Goal: Information Seeking & Learning: Understand process/instructions

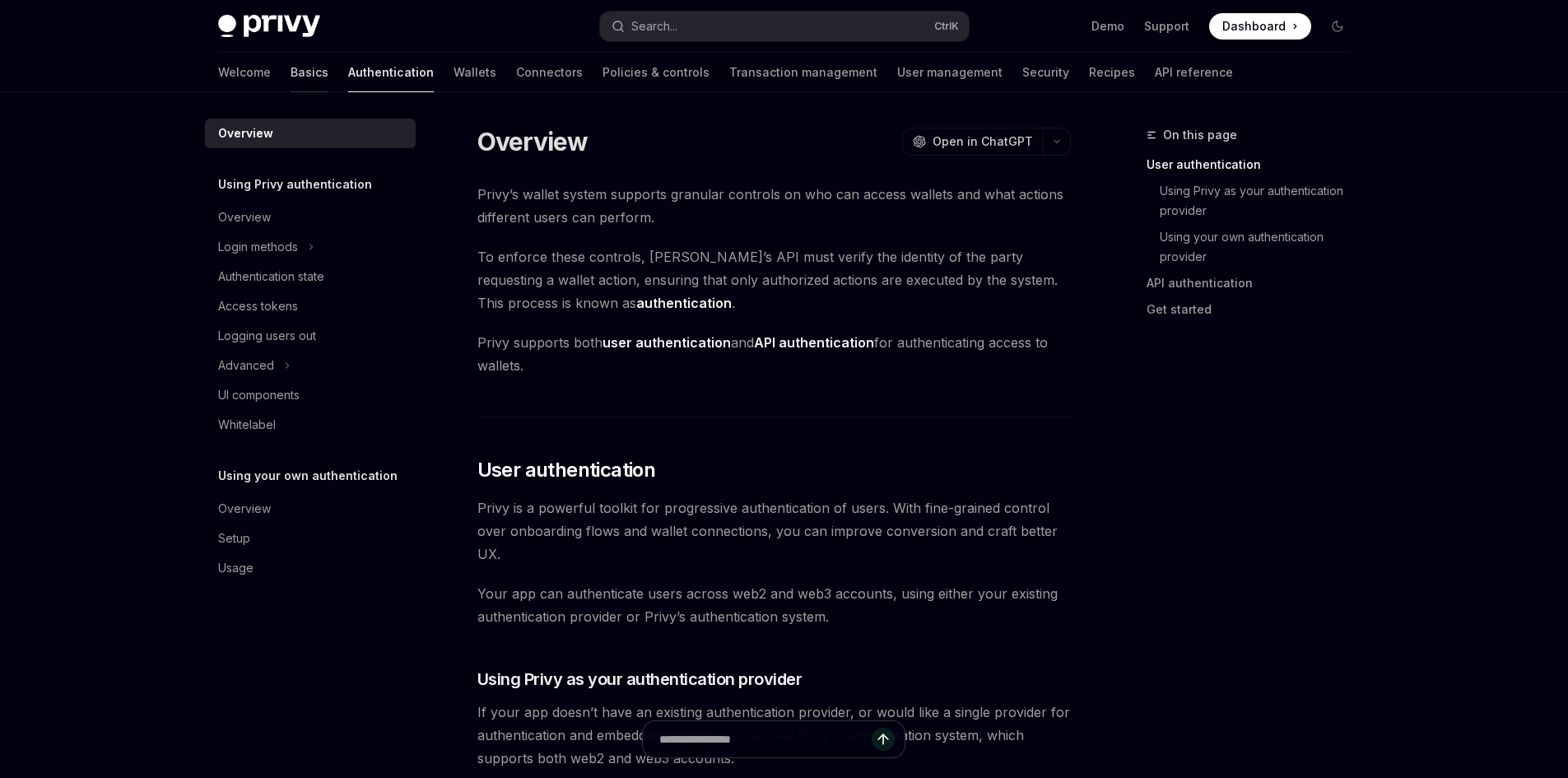
click at [290, 75] on link "Basics" at bounding box center [309, 72] width 38 height 39
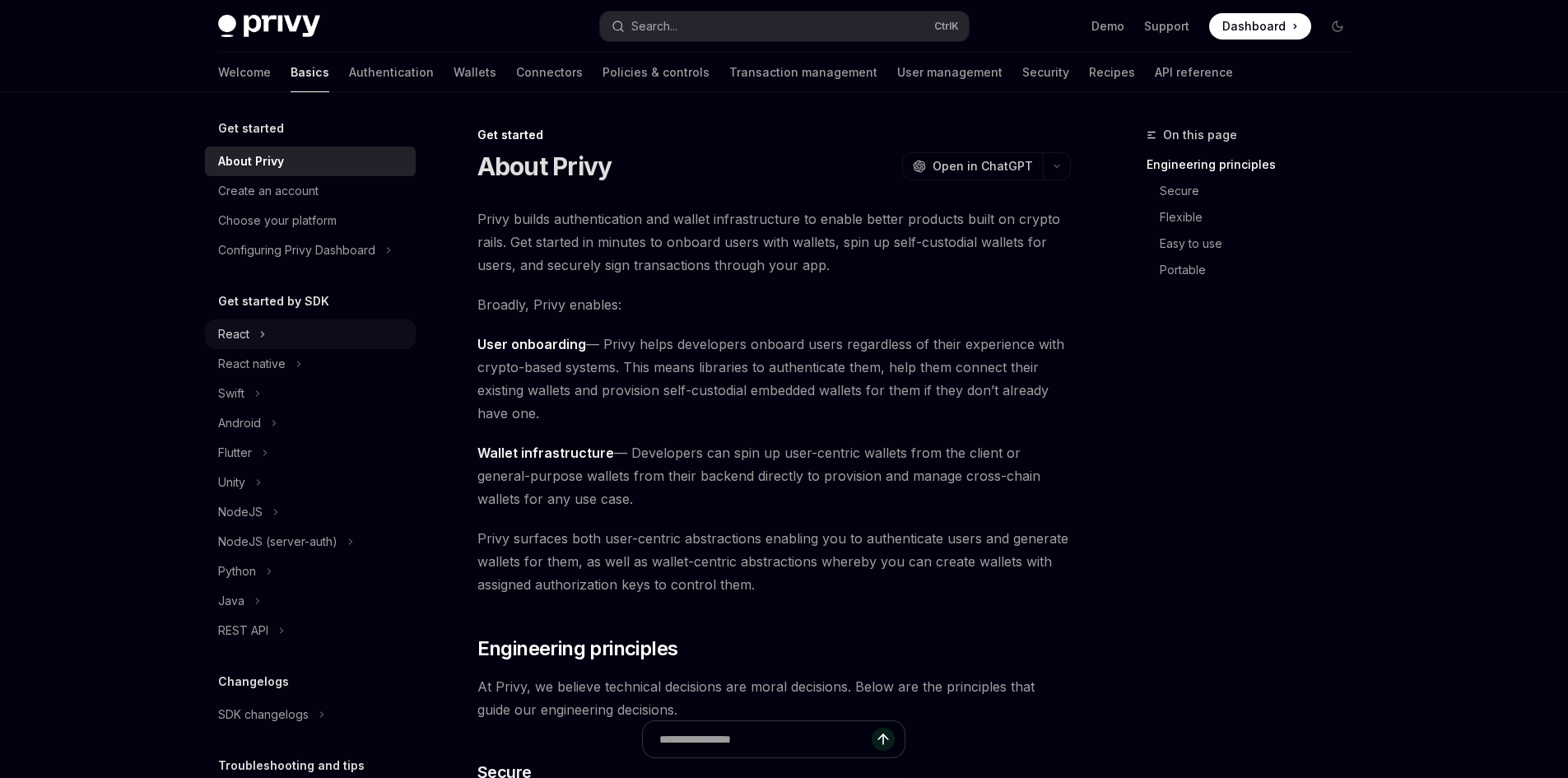
click at [248, 335] on div "React" at bounding box center [234, 334] width 31 height 20
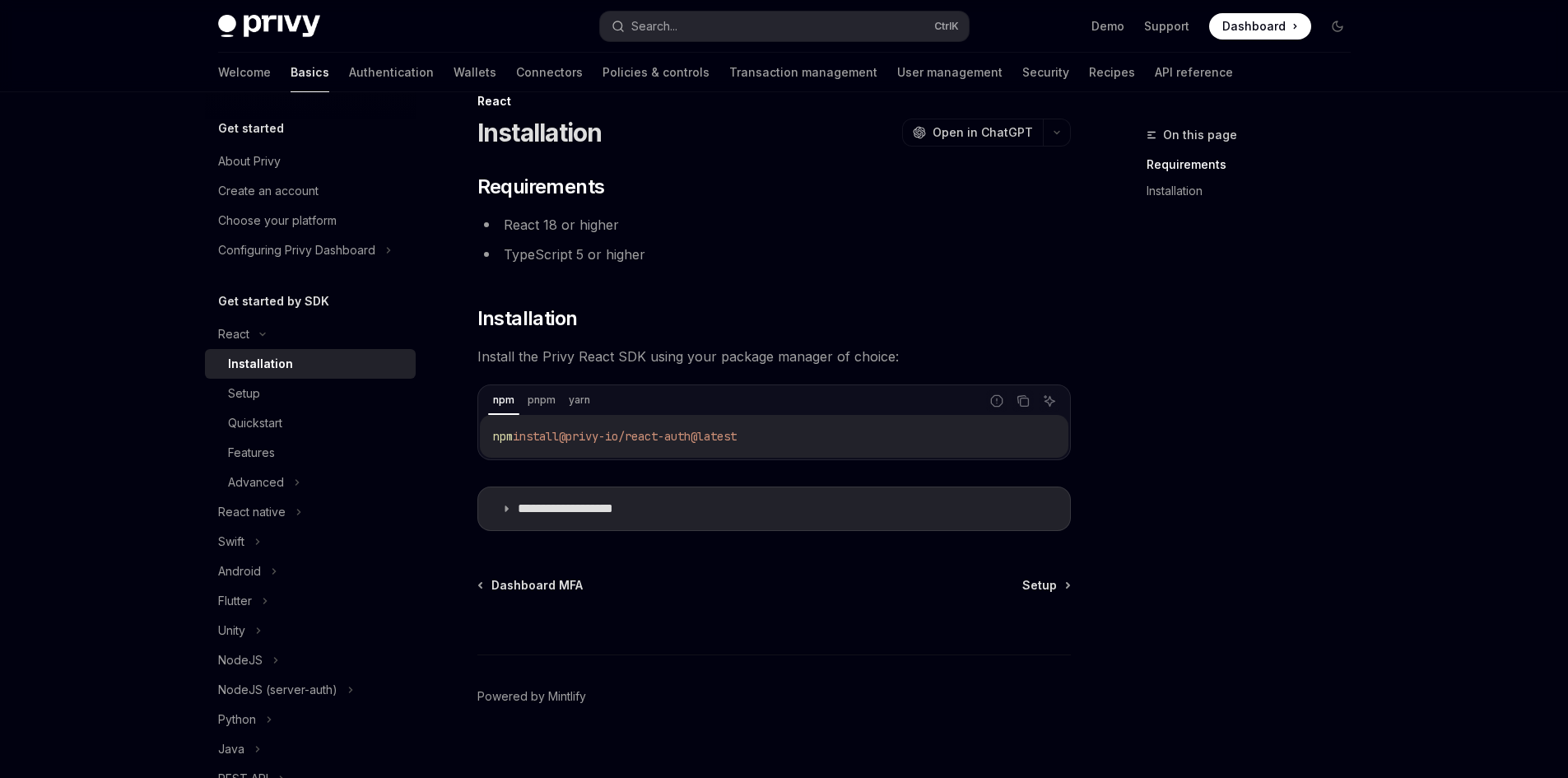
scroll to position [52, 0]
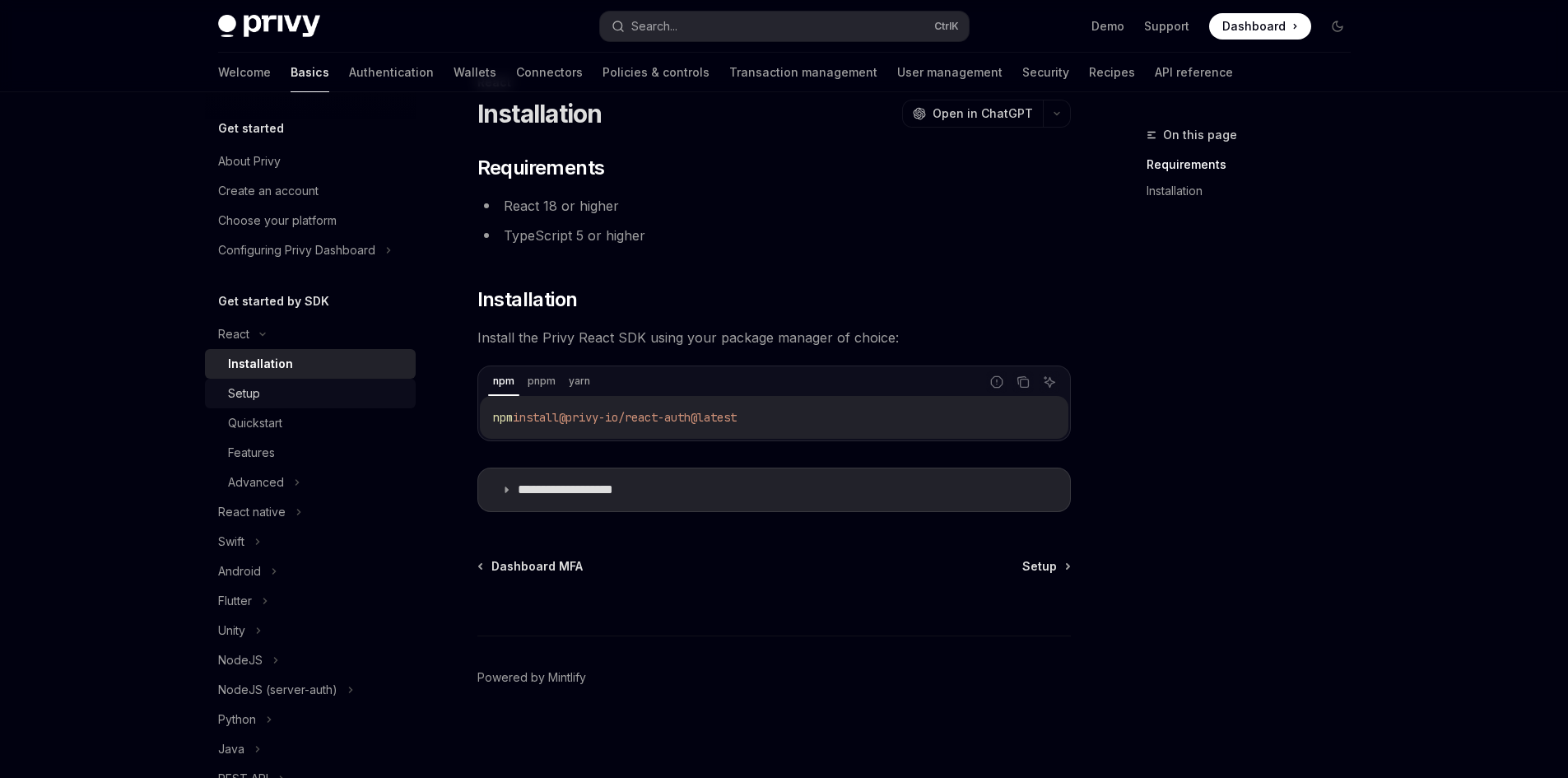
click at [262, 388] on div "Setup" at bounding box center [317, 393] width 178 height 20
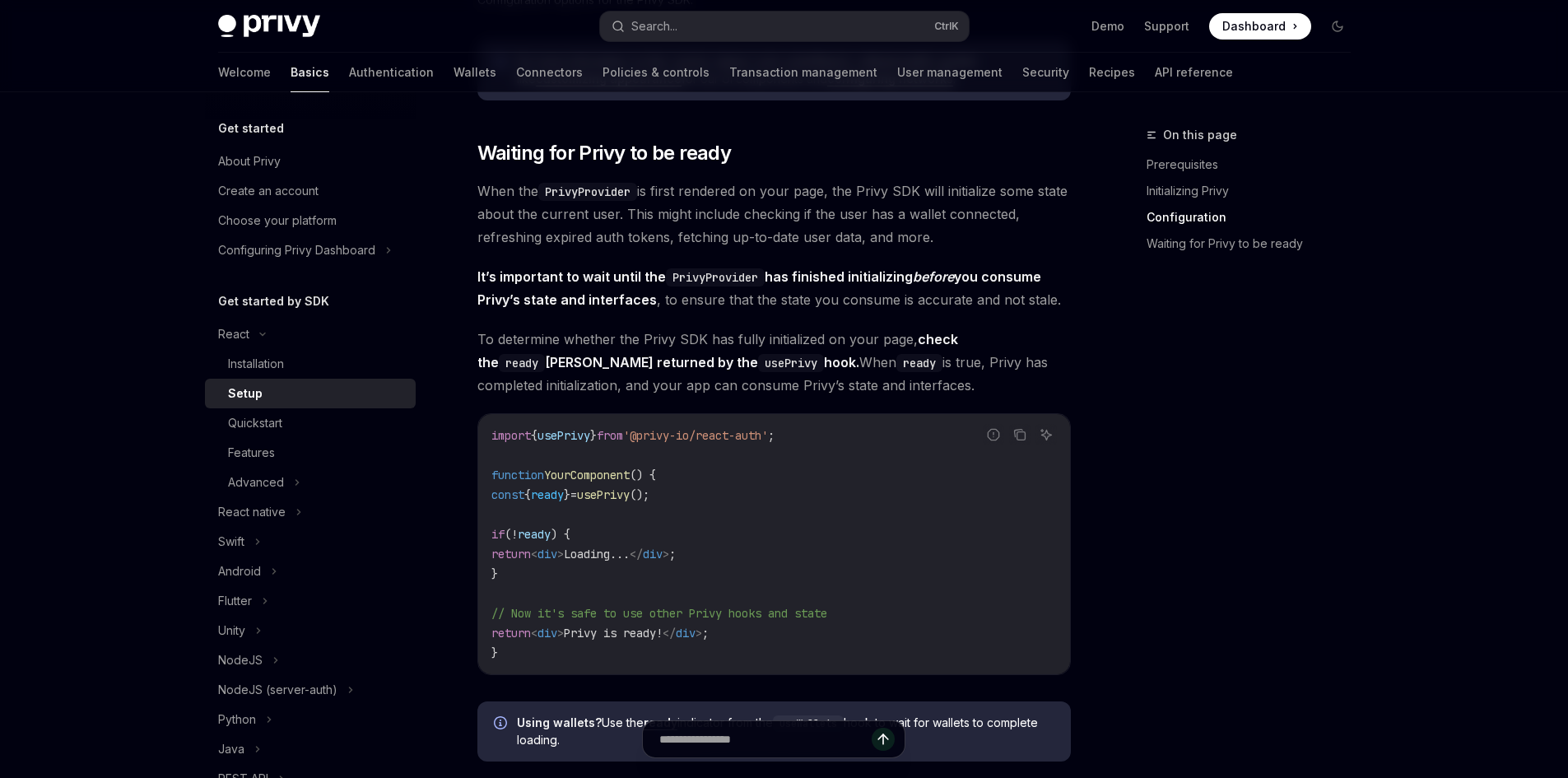
scroll to position [1616, 0]
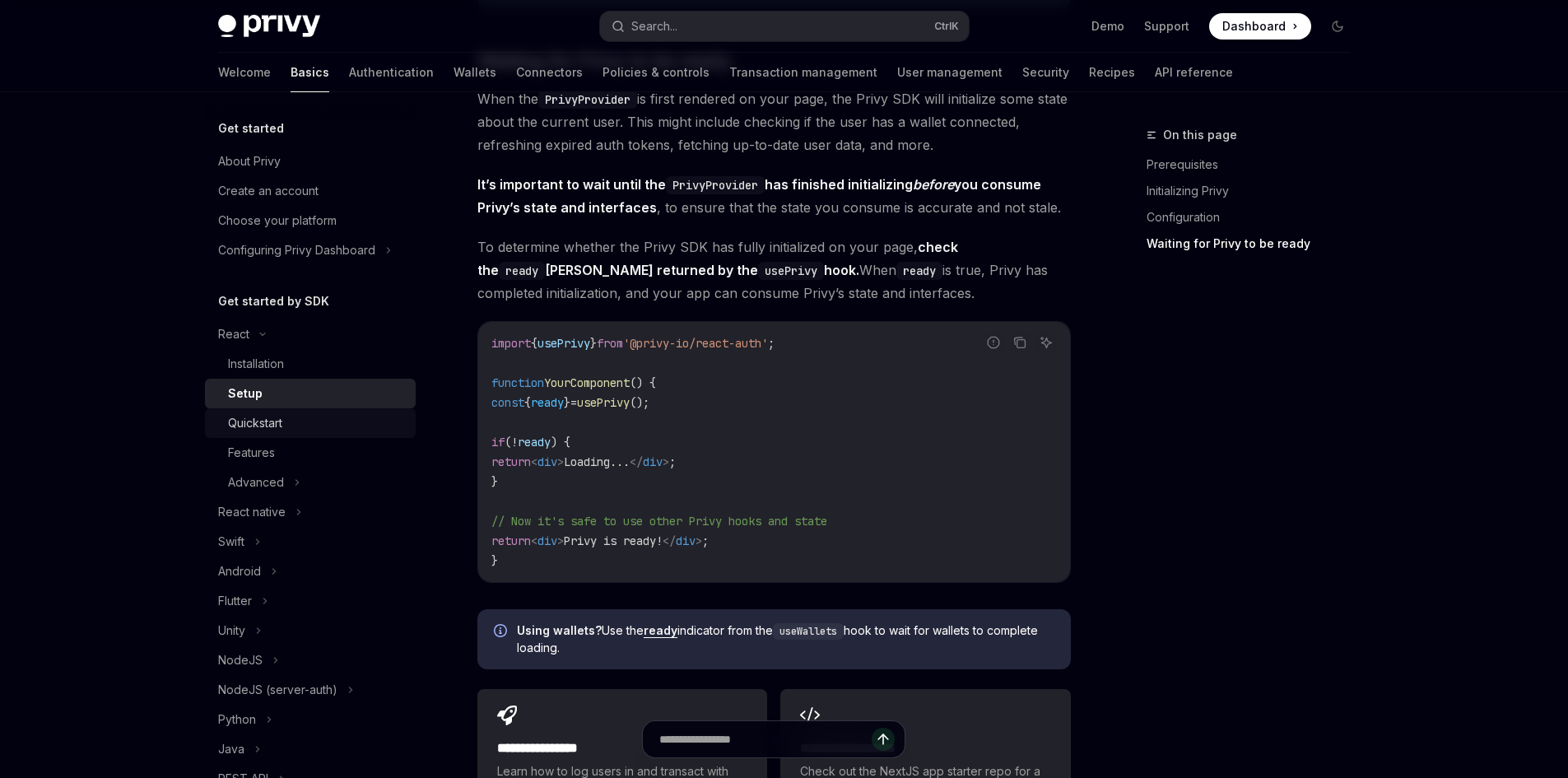
click at [287, 425] on div "Quickstart" at bounding box center [317, 423] width 178 height 20
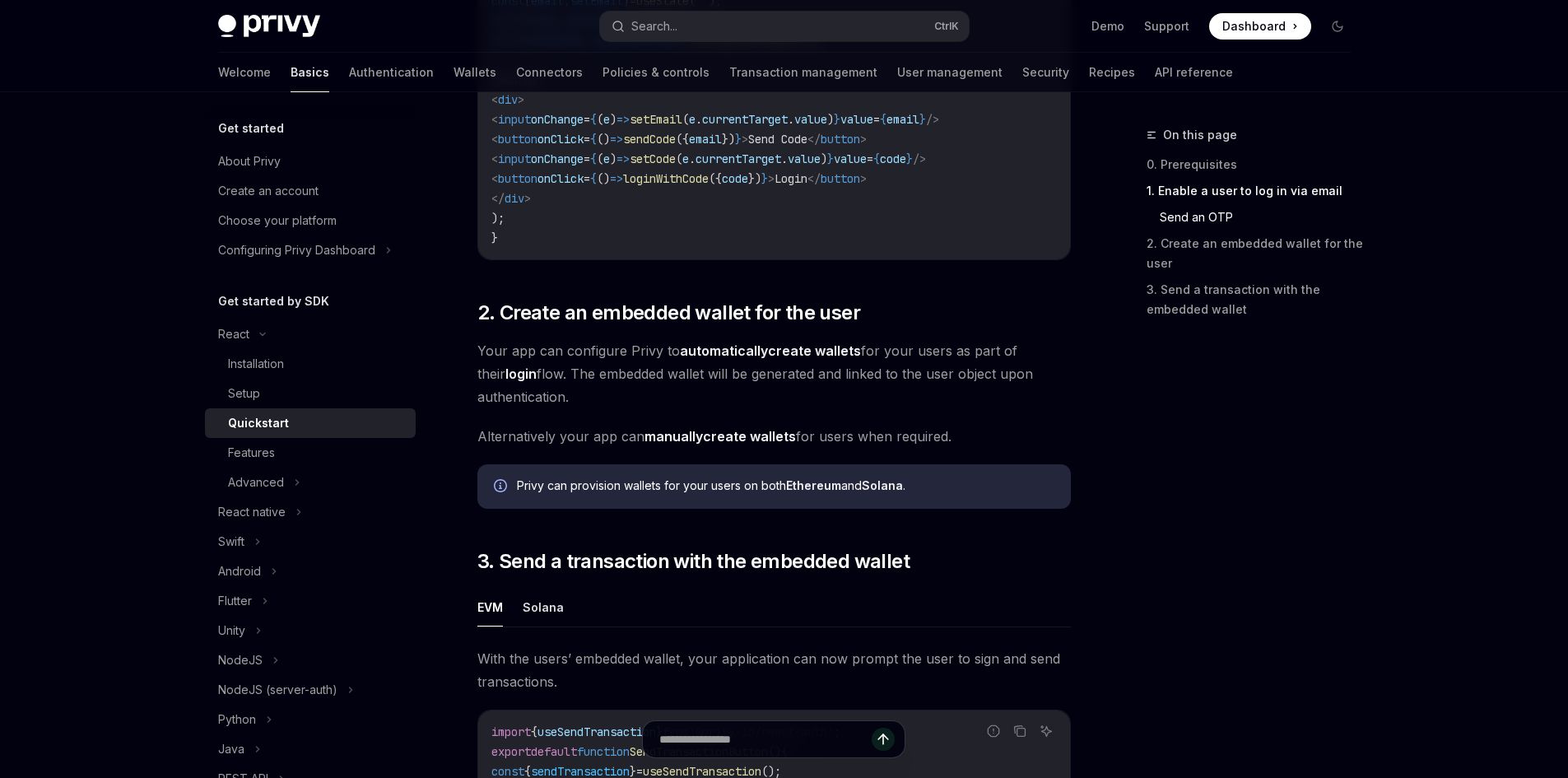
scroll to position [1317, 0]
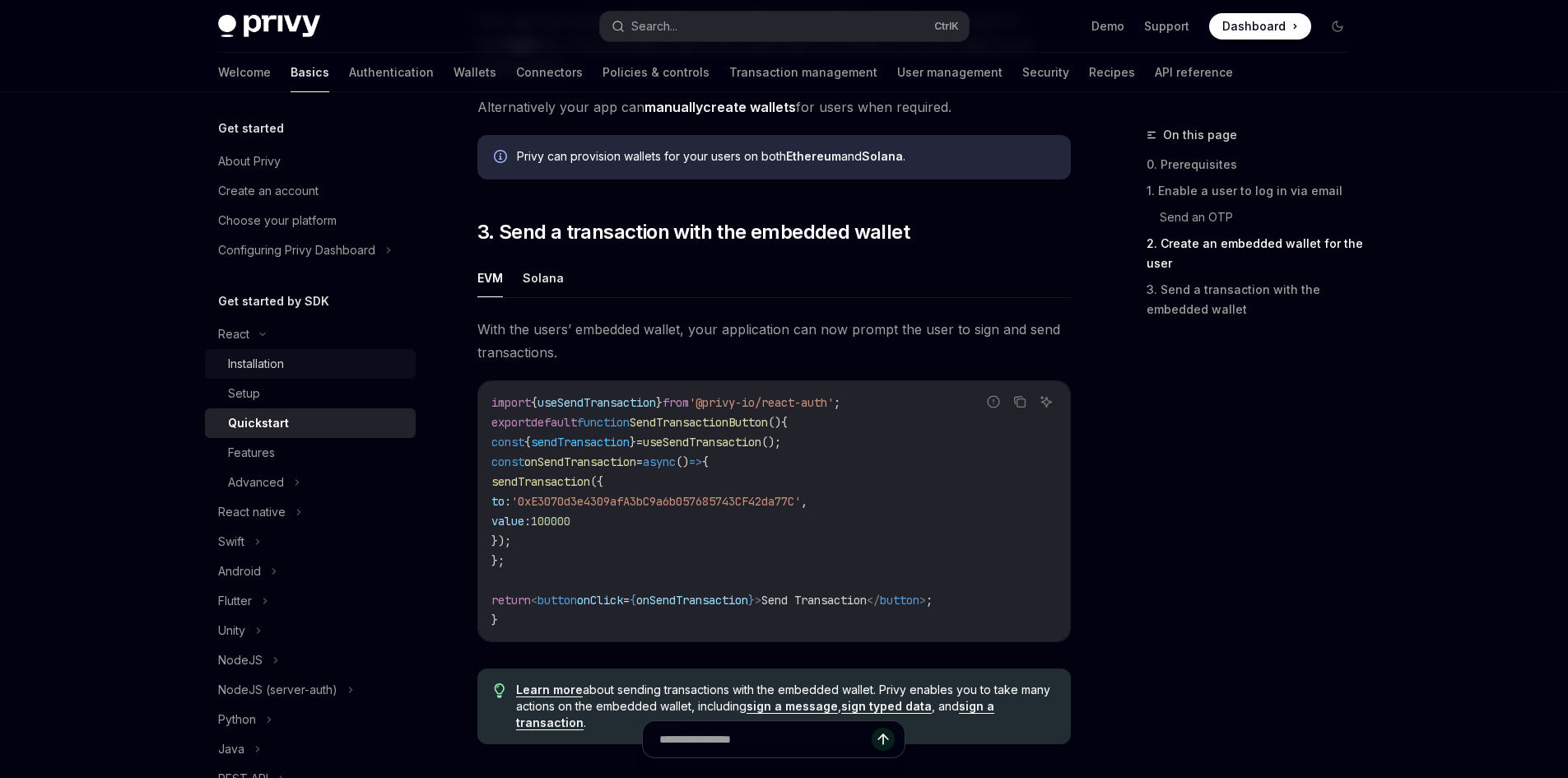
click at [259, 360] on div "Installation" at bounding box center [256, 364] width 56 height 20
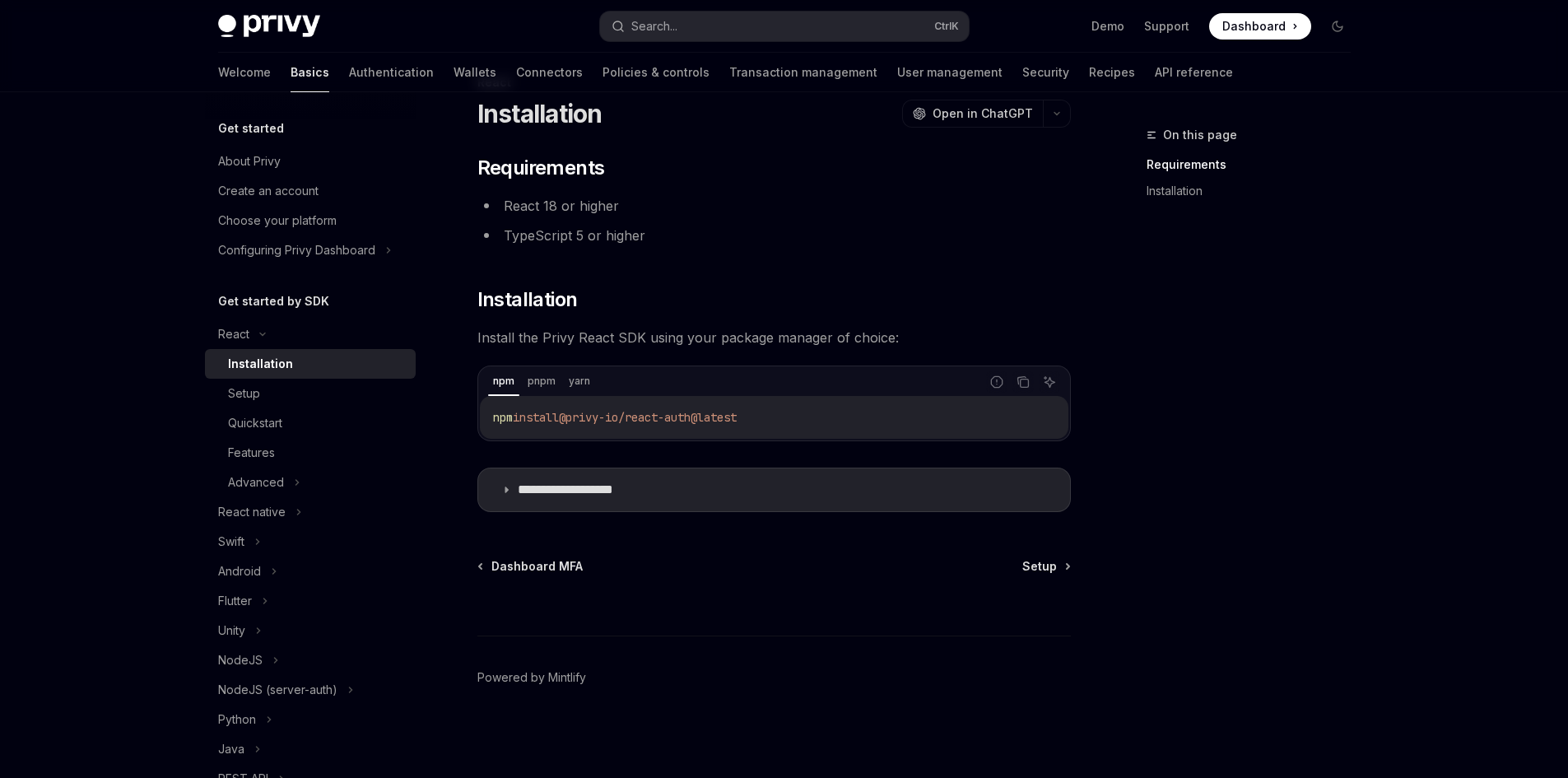
scroll to position [52, 0]
click at [1021, 387] on icon "Copy the contents from the code block" at bounding box center [1023, 383] width 8 height 8
click at [341, 401] on div "Setup" at bounding box center [317, 393] width 178 height 20
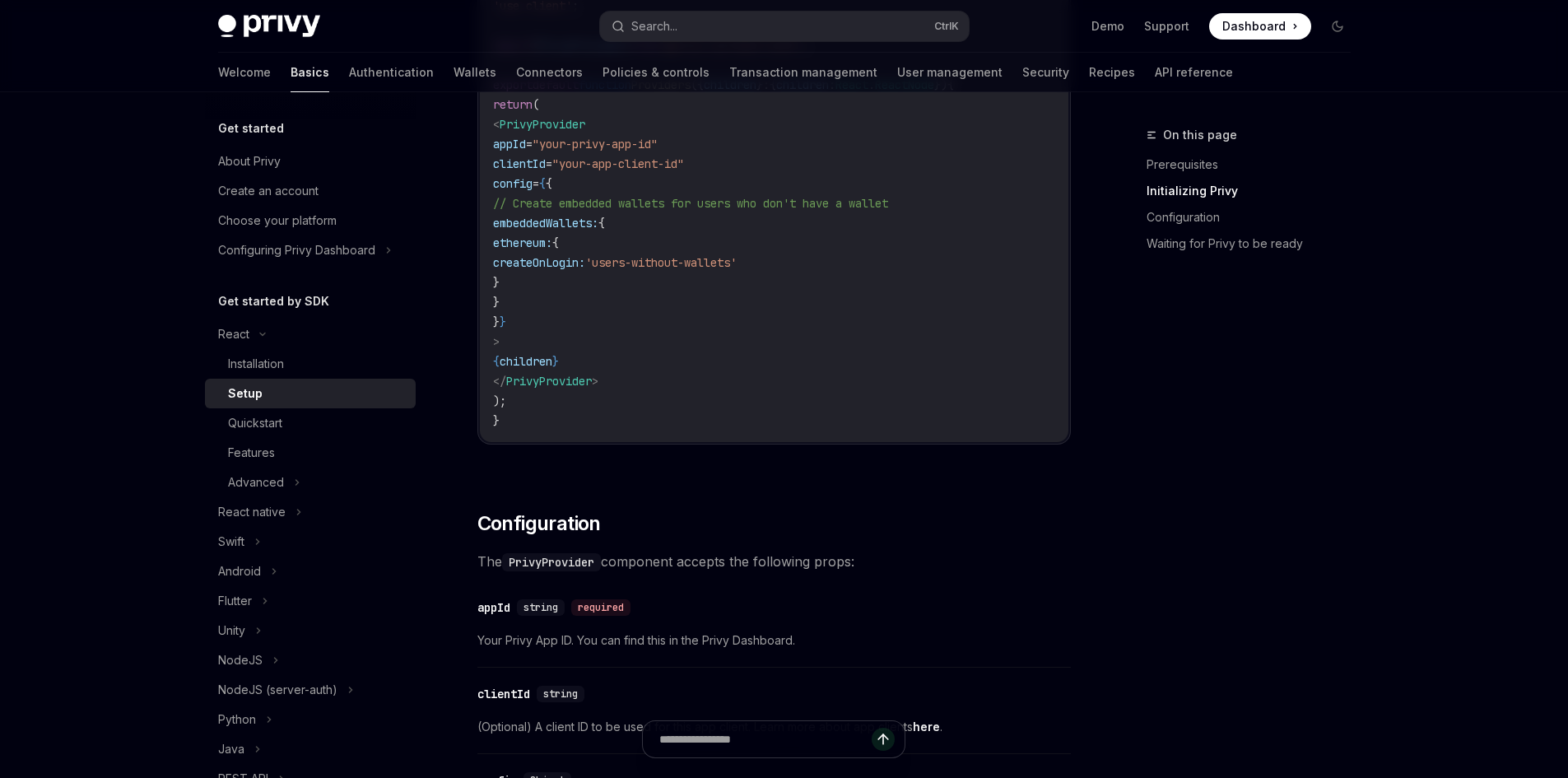
scroll to position [464, 0]
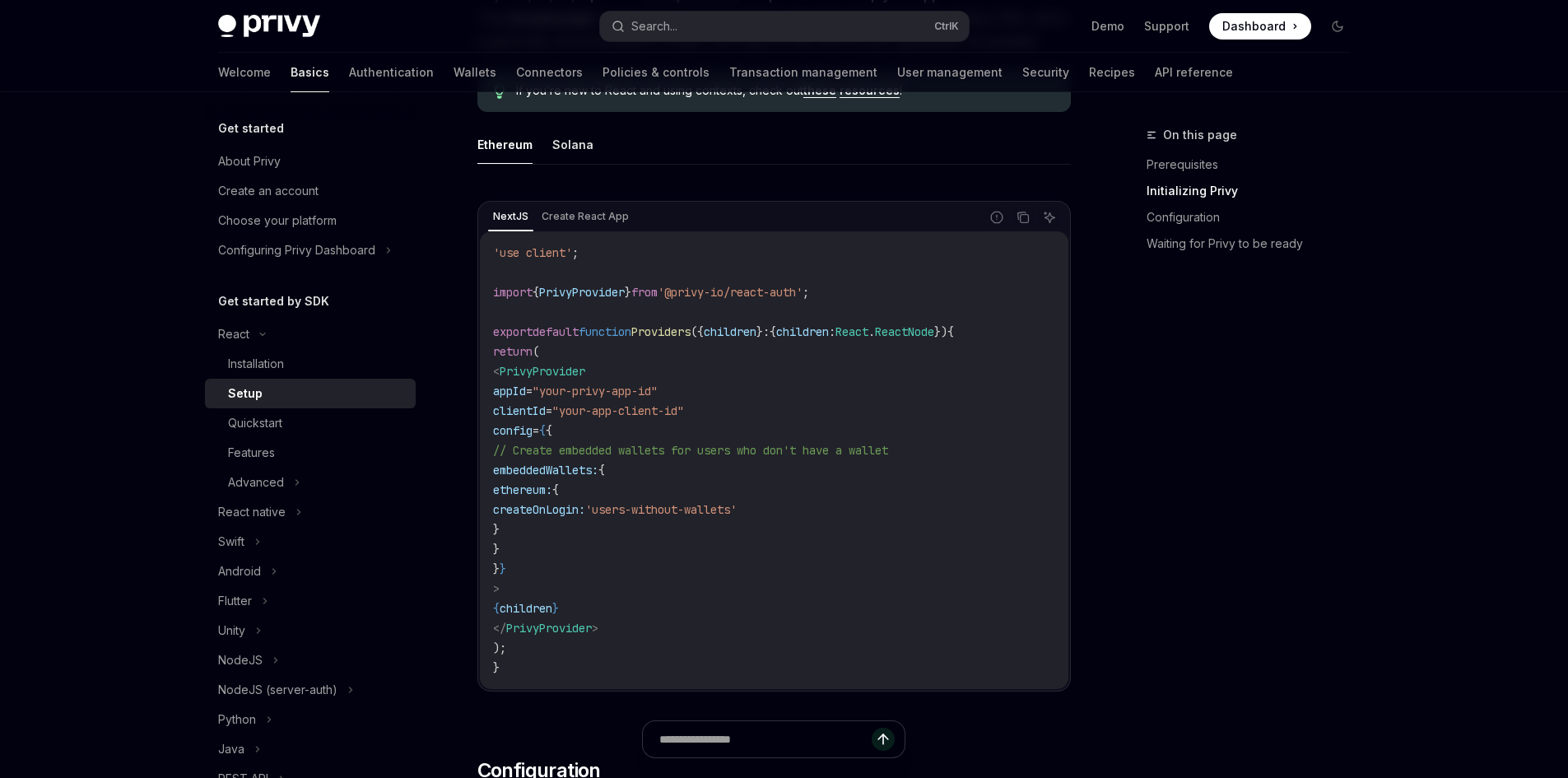
click at [711, 295] on span "'@privy-io/react-auth'" at bounding box center [730, 292] width 145 height 15
copy code "import { PrivyProvider } from '@privy-io/react-auth' ;"
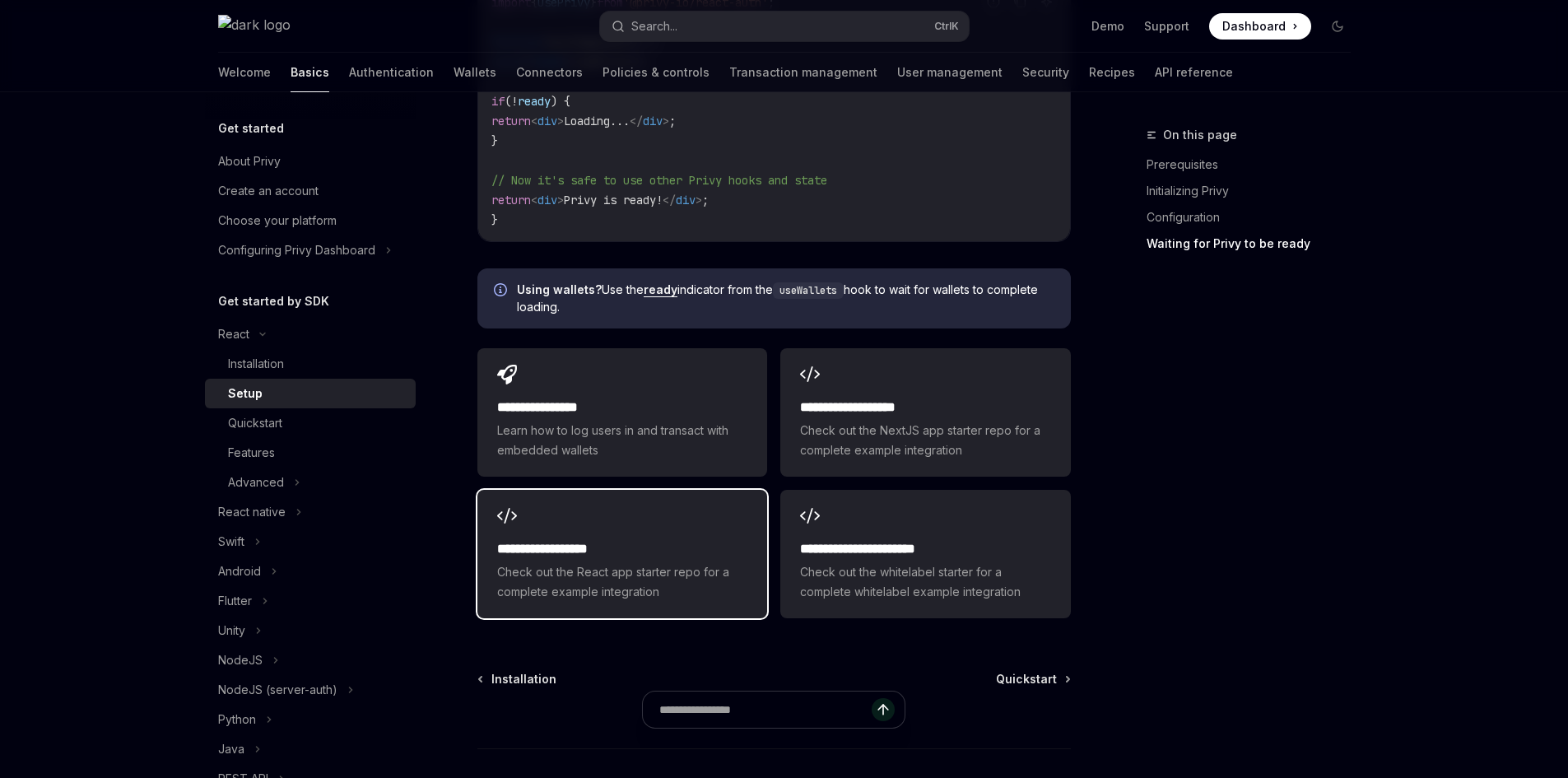
scroll to position [2070, 0]
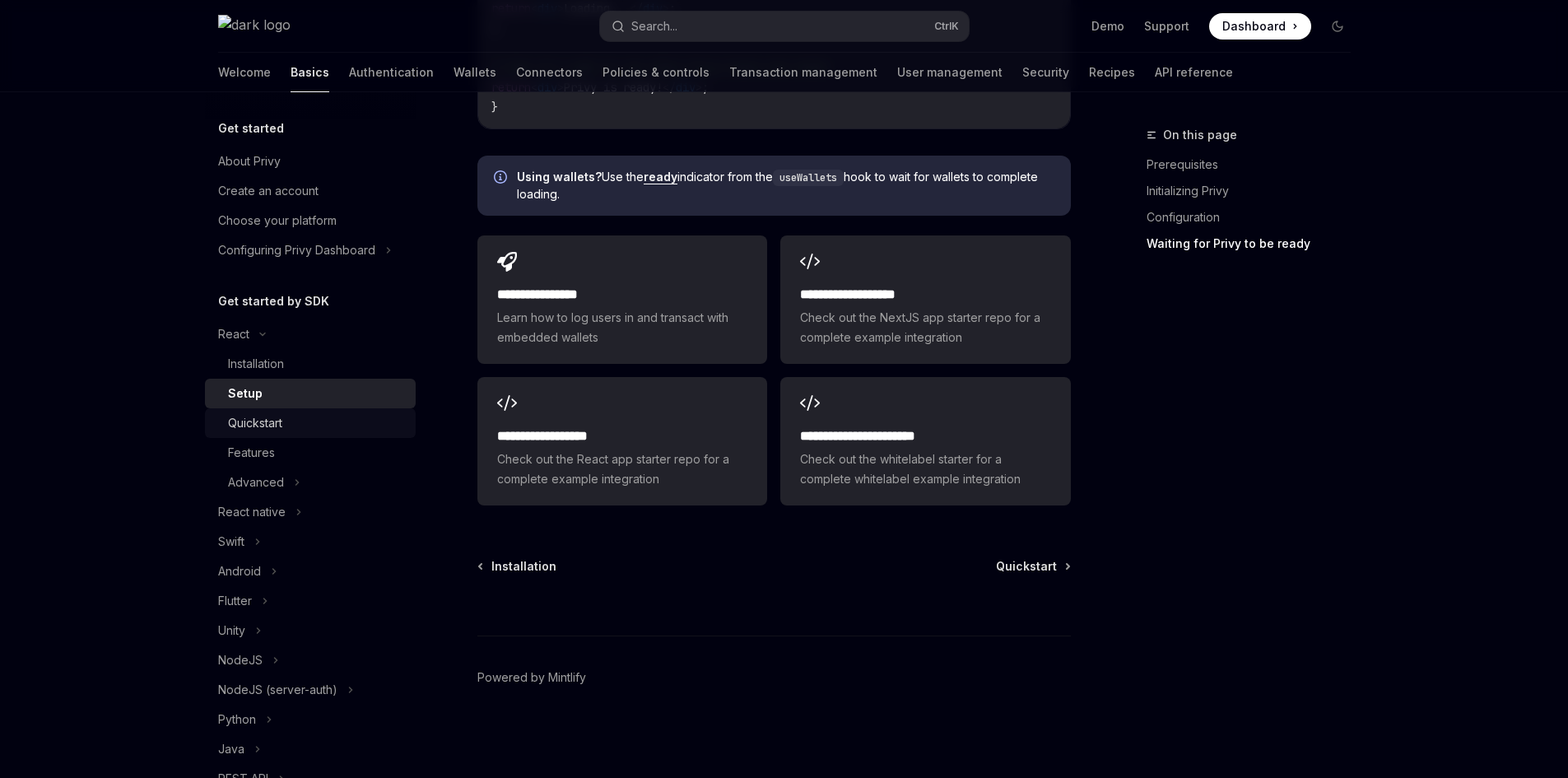
click at [314, 429] on div "Quickstart" at bounding box center [317, 423] width 178 height 20
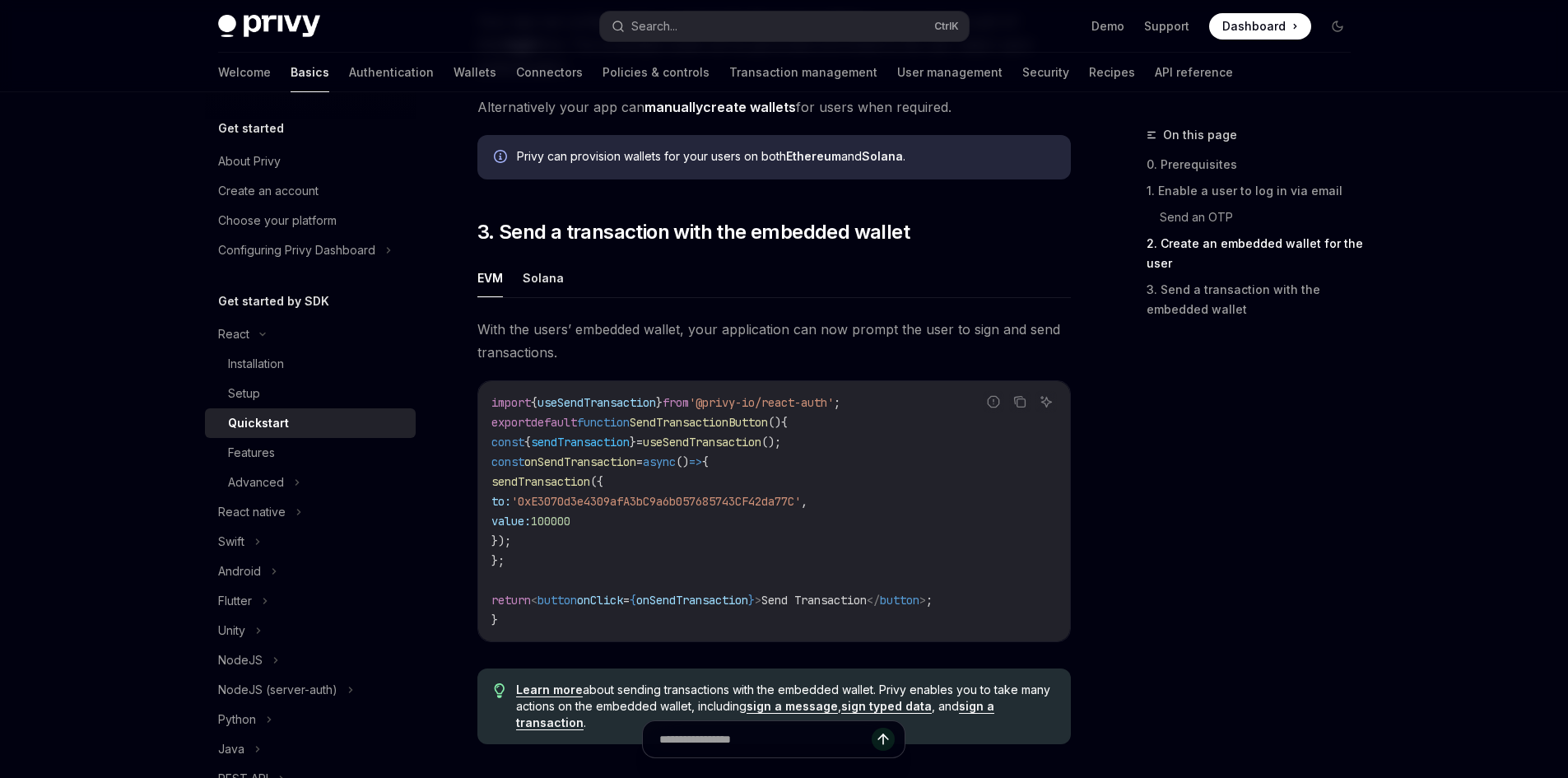
scroll to position [1631, 0]
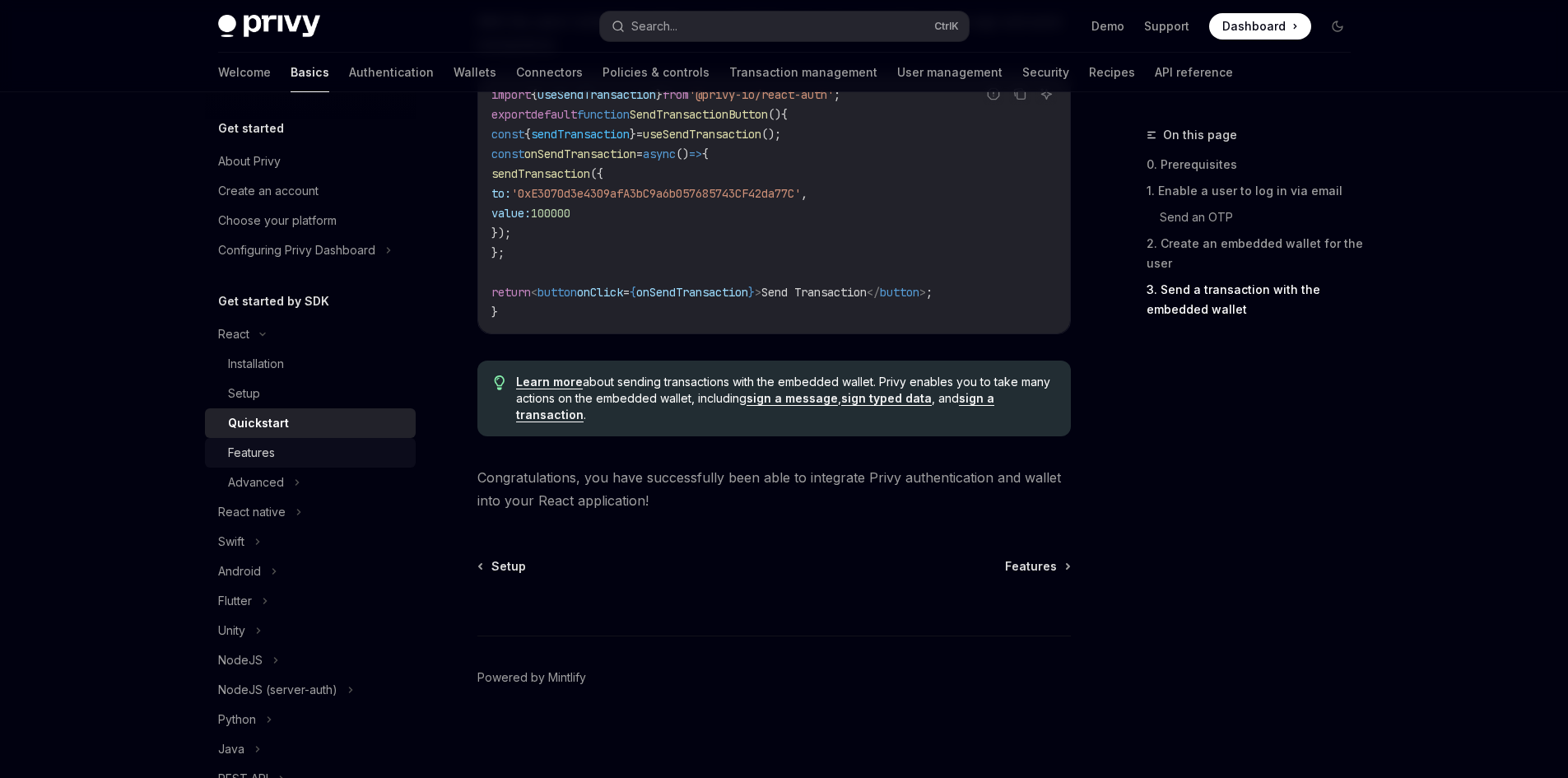
click at [316, 442] on link "Features" at bounding box center [310, 452] width 210 height 29
type textarea "*"
